Goal: Information Seeking & Learning: Learn about a topic

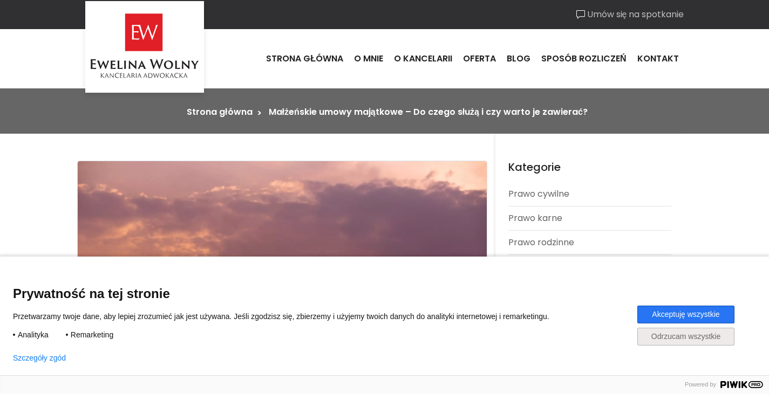
click at [690, 318] on button "Akceptuję wszystkie" at bounding box center [685, 315] width 97 height 18
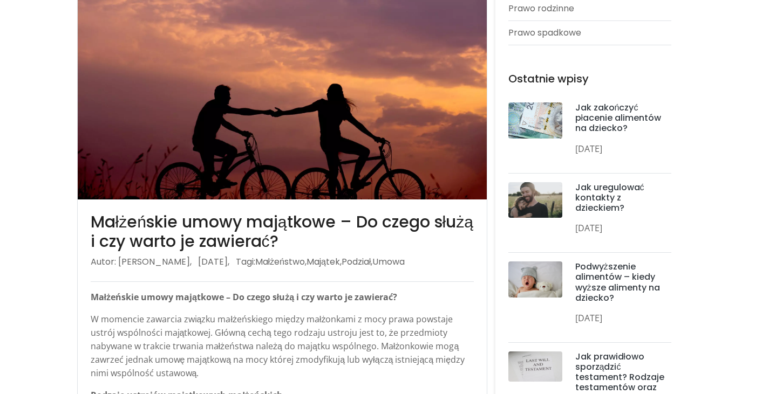
scroll to position [270, 0]
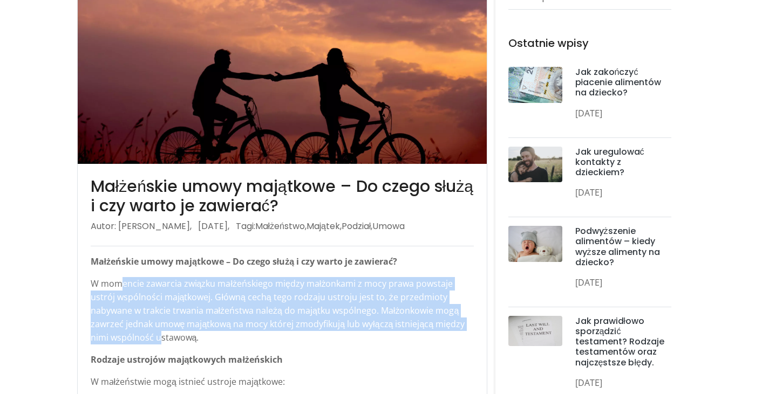
drag, startPoint x: 133, startPoint y: 298, endPoint x: 158, endPoint y: 335, distance: 45.2
click at [158, 335] on p "W momencie zawarcia związku małżeńskiego między małżonkami z mocy prawa powstaj…" at bounding box center [282, 310] width 383 height 67
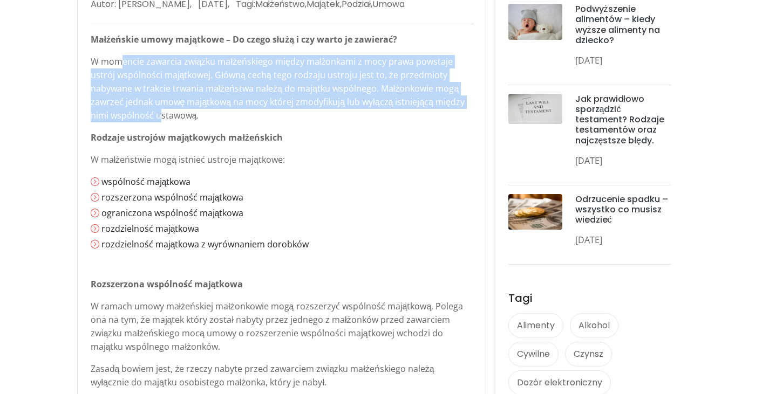
scroll to position [539, 0]
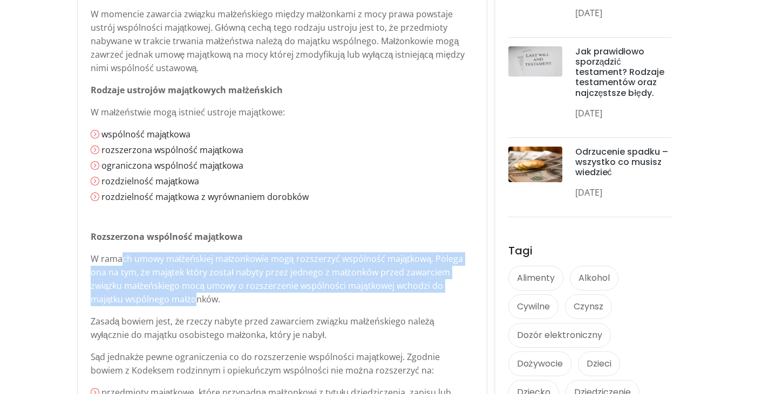
drag, startPoint x: 123, startPoint y: 259, endPoint x: 159, endPoint y: 302, distance: 55.9
click at [159, 302] on p "W ramach umowy małżeńskiej małżonkowie mogą rozszerzyć wspólność majątkową. Pol…" at bounding box center [282, 279] width 383 height 54
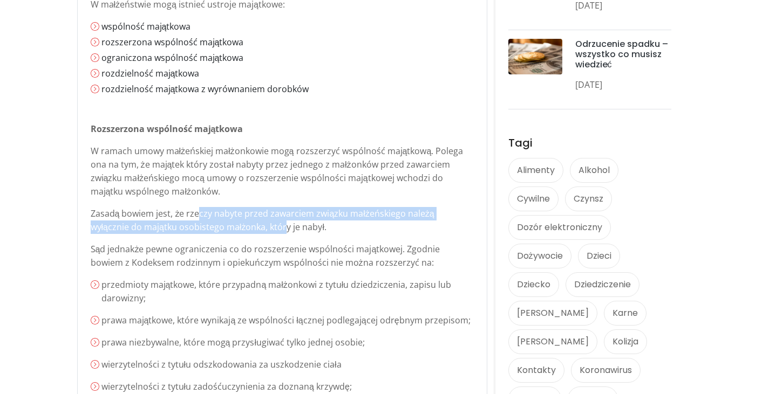
drag, startPoint x: 196, startPoint y: 212, endPoint x: 245, endPoint y: 229, distance: 52.0
click at [245, 229] on p "Zasadą bowiem jest, że rzeczy nabyte przed zawarciem związku małżeńskiego należ…" at bounding box center [282, 220] width 383 height 27
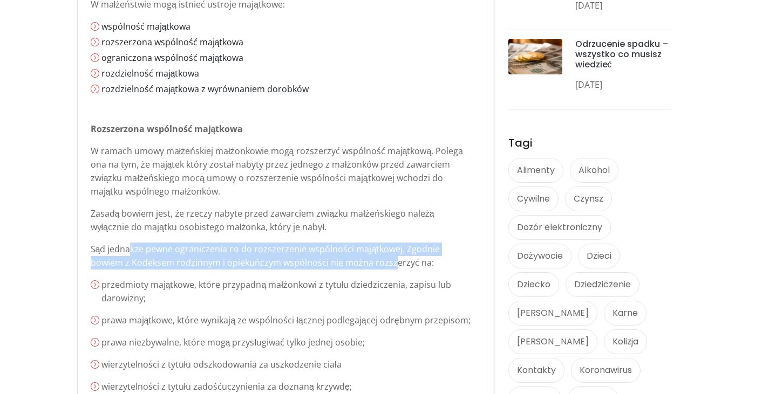
drag, startPoint x: 130, startPoint y: 251, endPoint x: 356, endPoint y: 266, distance: 226.5
click at [356, 266] on p "Sąd jednakże pewne ograniczenia co do rozszerzenie wspólności majątkowej. Zgodn…" at bounding box center [282, 256] width 383 height 27
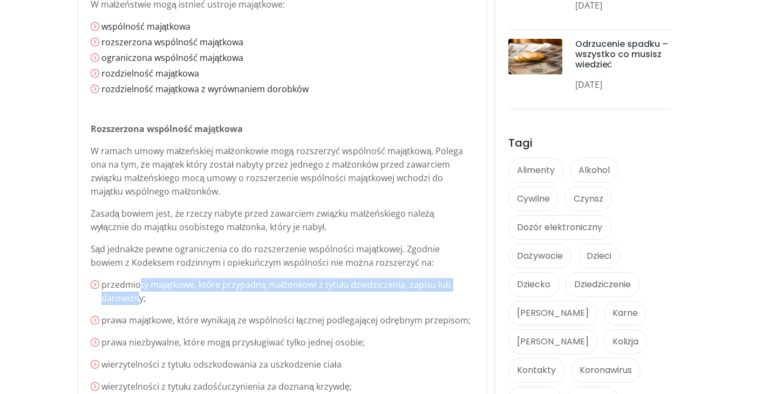
drag, startPoint x: 140, startPoint y: 287, endPoint x: 140, endPoint y: 302, distance: 15.1
click at [140, 302] on p "przedmioty majątkowe, które przypadną małżonkowi z tytułu dziedziczenia, zapisu…" at bounding box center [287, 291] width 372 height 27
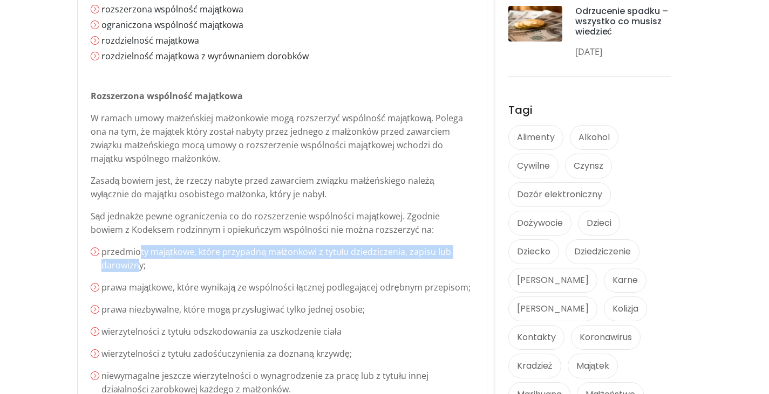
scroll to position [701, 0]
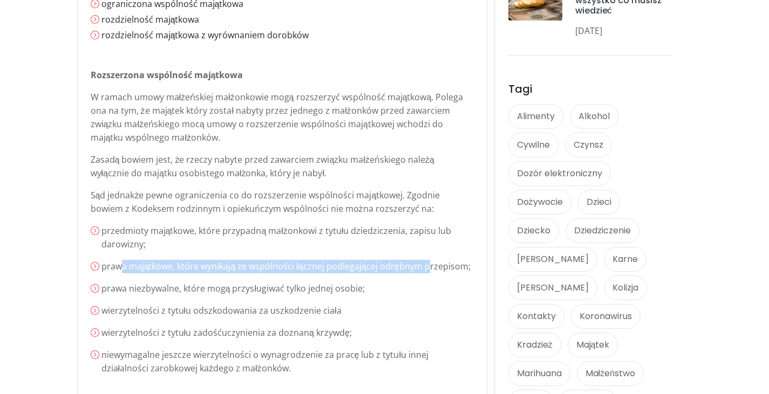
drag, startPoint x: 119, startPoint y: 266, endPoint x: 426, endPoint y: 269, distance: 306.9
click at [426, 269] on p "prawa majątkowe, które wynikają ze wspólności łącznej podlegającej odrębnym prz…" at bounding box center [287, 266] width 372 height 13
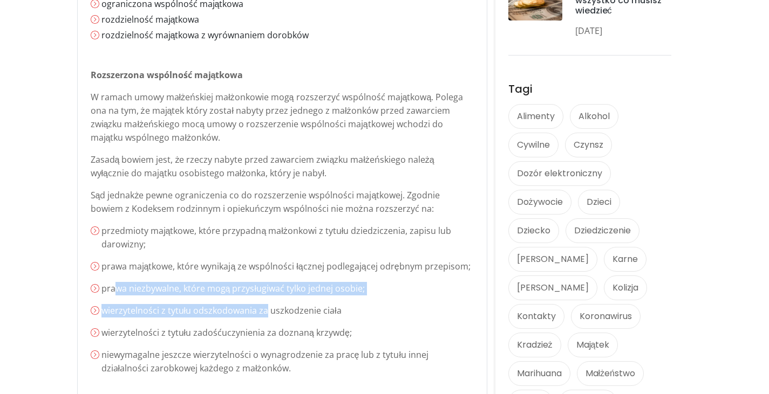
drag, startPoint x: 116, startPoint y: 289, endPoint x: 265, endPoint y: 297, distance: 149.6
click at [265, 297] on ol "przedmioty majątkowe, które przypadną małżonkowi z tytułu dziedziczenia, zapisu…" at bounding box center [282, 299] width 383 height 151
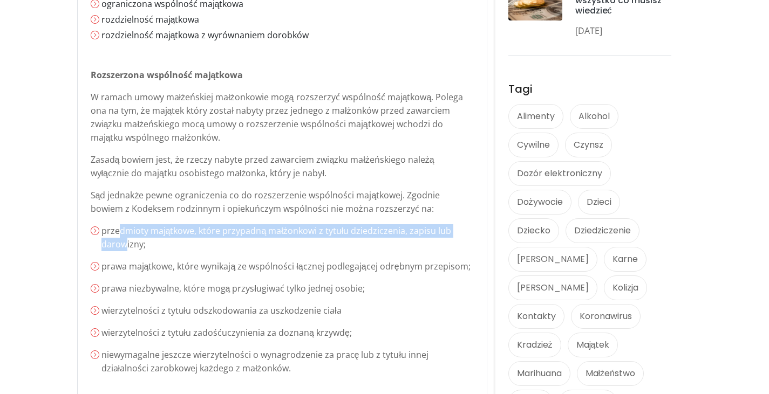
drag, startPoint x: 117, startPoint y: 231, endPoint x: 126, endPoint y: 246, distance: 17.7
click at [126, 246] on p "przedmioty majątkowe, które przypadną małżonkowi z tytułu dziedziczenia, zapisu…" at bounding box center [287, 237] width 372 height 27
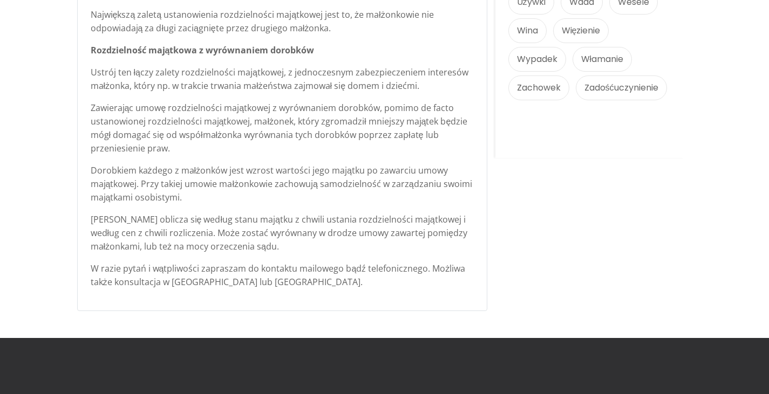
scroll to position [1510, 0]
